Goal: Information Seeking & Learning: Learn about a topic

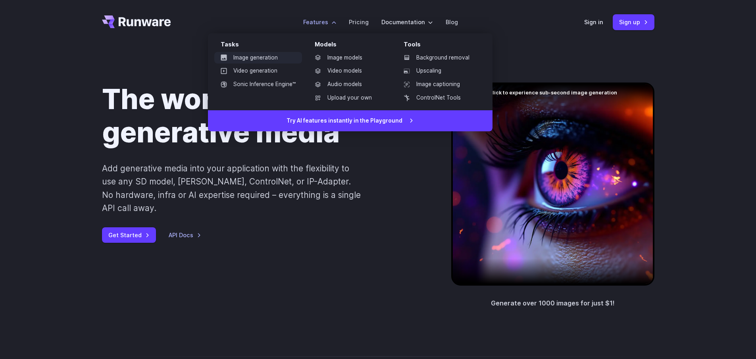
click at [265, 59] on link "Image generation" at bounding box center [258, 58] width 88 height 12
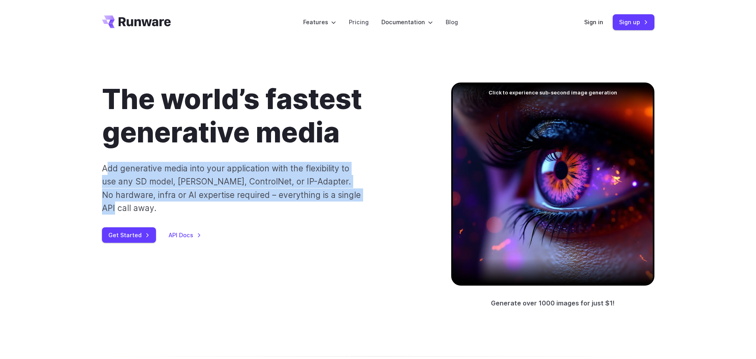
drag, startPoint x: 108, startPoint y: 169, endPoint x: 352, endPoint y: 197, distance: 246.4
click at [352, 197] on p "Add generative media into your application with the flexibility to use any SD m…" at bounding box center [231, 188] width 259 height 53
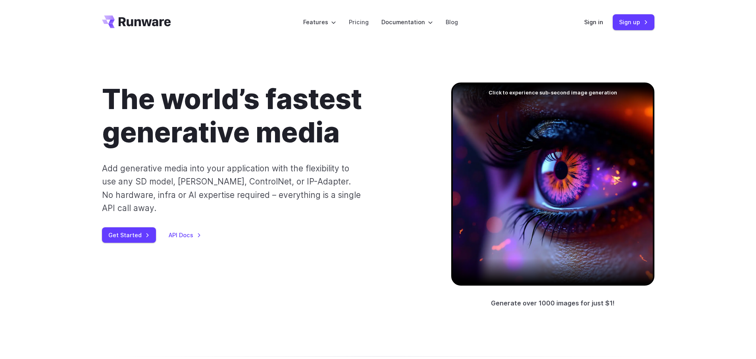
click at [347, 227] on div "Get Started API Docs" at bounding box center [264, 234] width 324 height 15
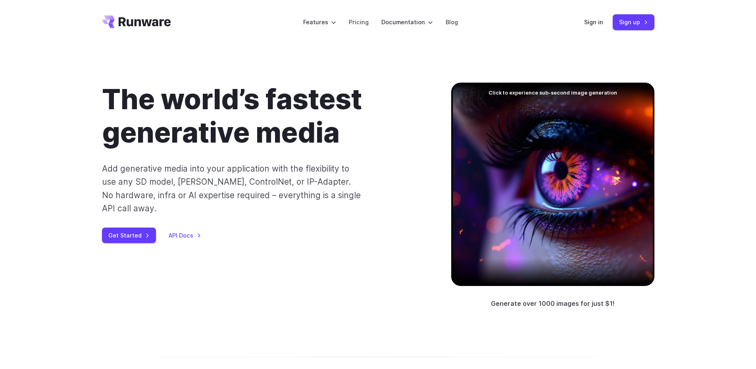
click at [311, 241] on div "The world’s fastest generative media Add generative media into your application…" at bounding box center [378, 196] width 552 height 226
drag, startPoint x: 384, startPoint y: 209, endPoint x: 488, endPoint y: 15, distance: 219.5
click at [384, 208] on div "The world’s fastest generative media Add generative media into your application…" at bounding box center [264, 163] width 324 height 160
